Goal: Task Accomplishment & Management: Complete application form

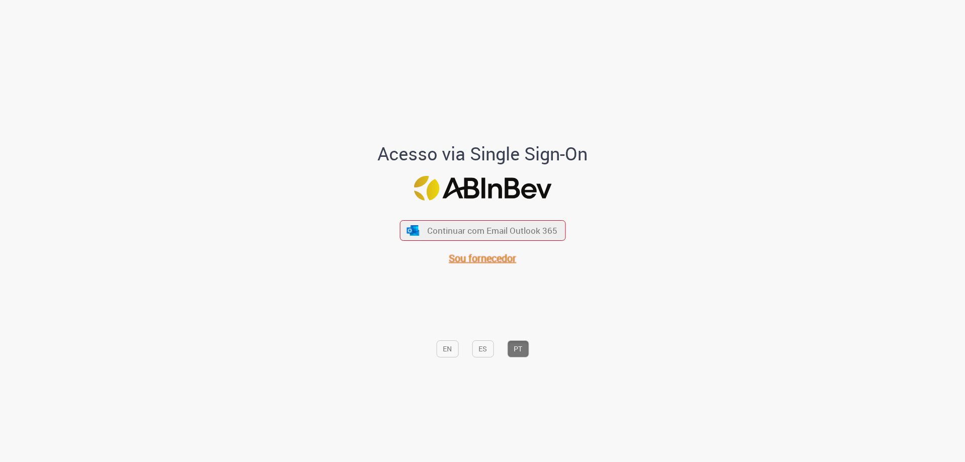
click at [498, 258] on span "Sou fornecedor" at bounding box center [482, 258] width 67 height 14
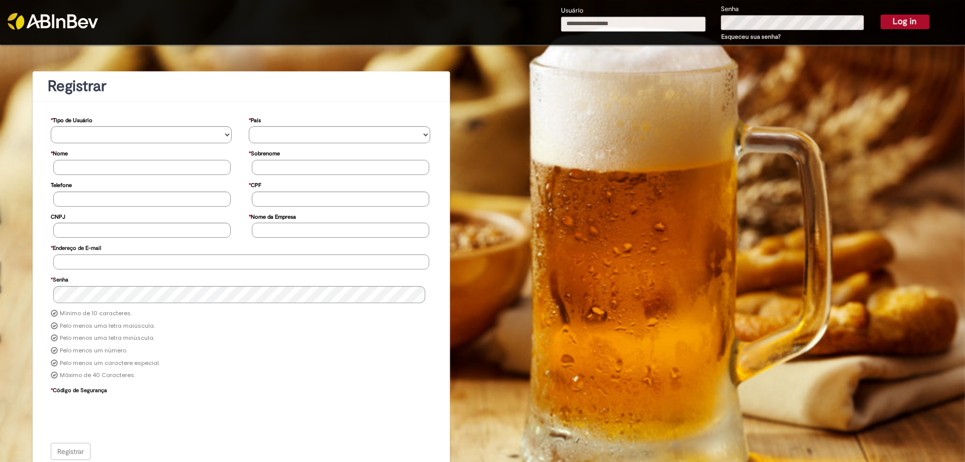
click at [599, 28] on input "Usuário" at bounding box center [633, 24] width 145 height 15
type input "**********"
click at [906, 20] on button "Log in" at bounding box center [904, 22] width 49 height 14
